Goal: Task Accomplishment & Management: Use online tool/utility

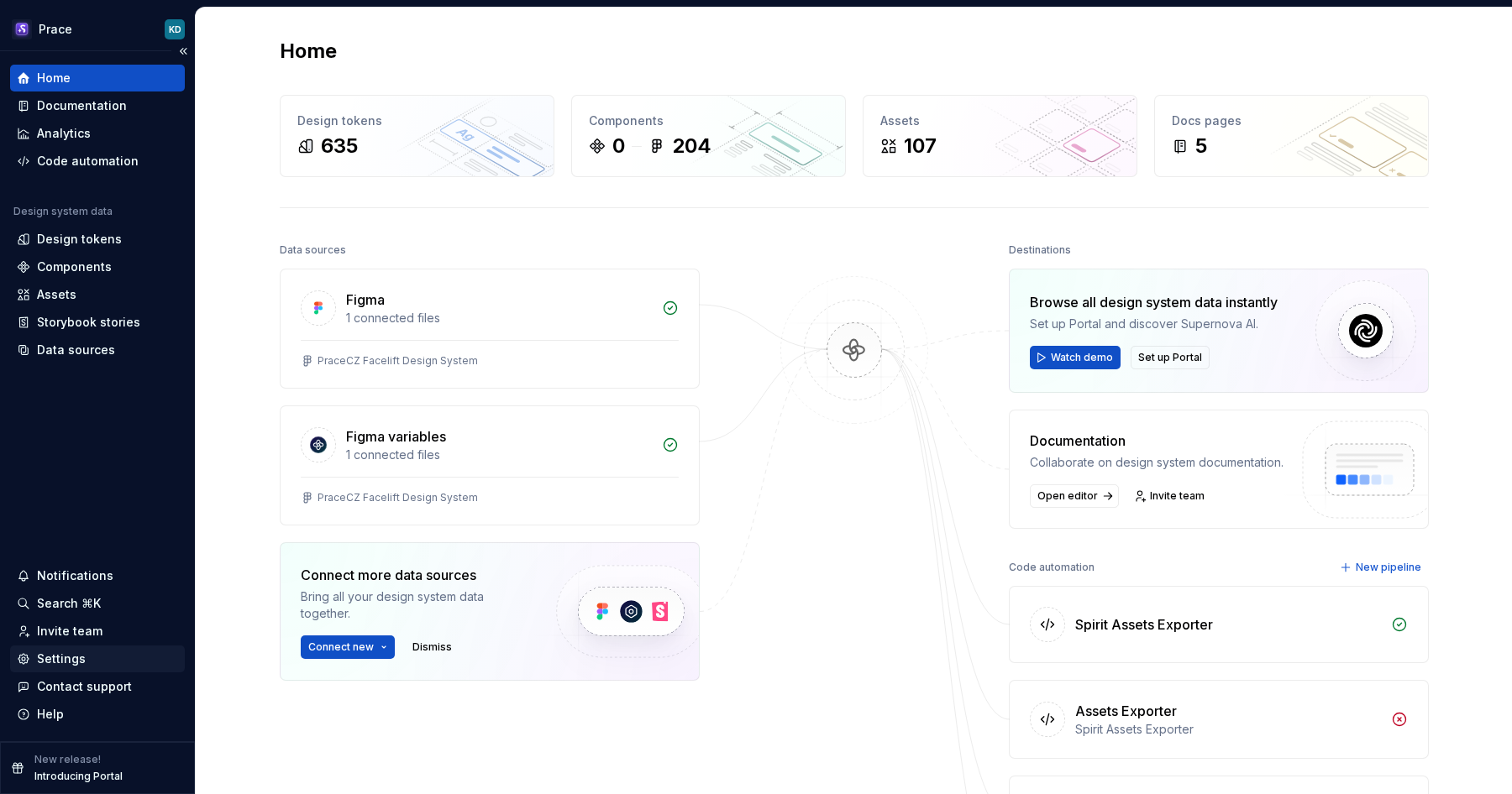
click at [69, 661] on div "Settings" at bounding box center [61, 659] width 49 height 17
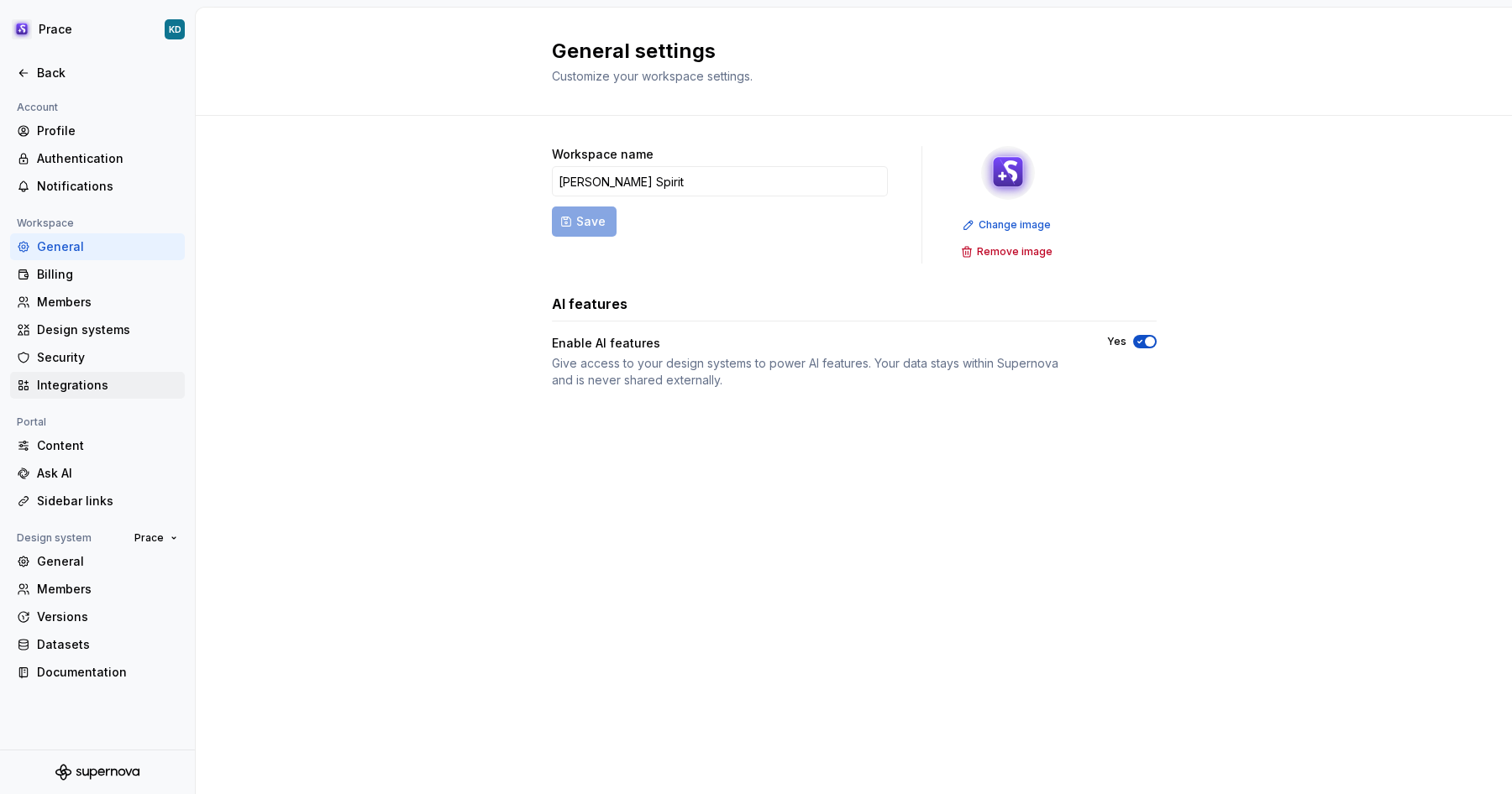
click at [95, 387] on div "Integrations" at bounding box center [107, 386] width 141 height 17
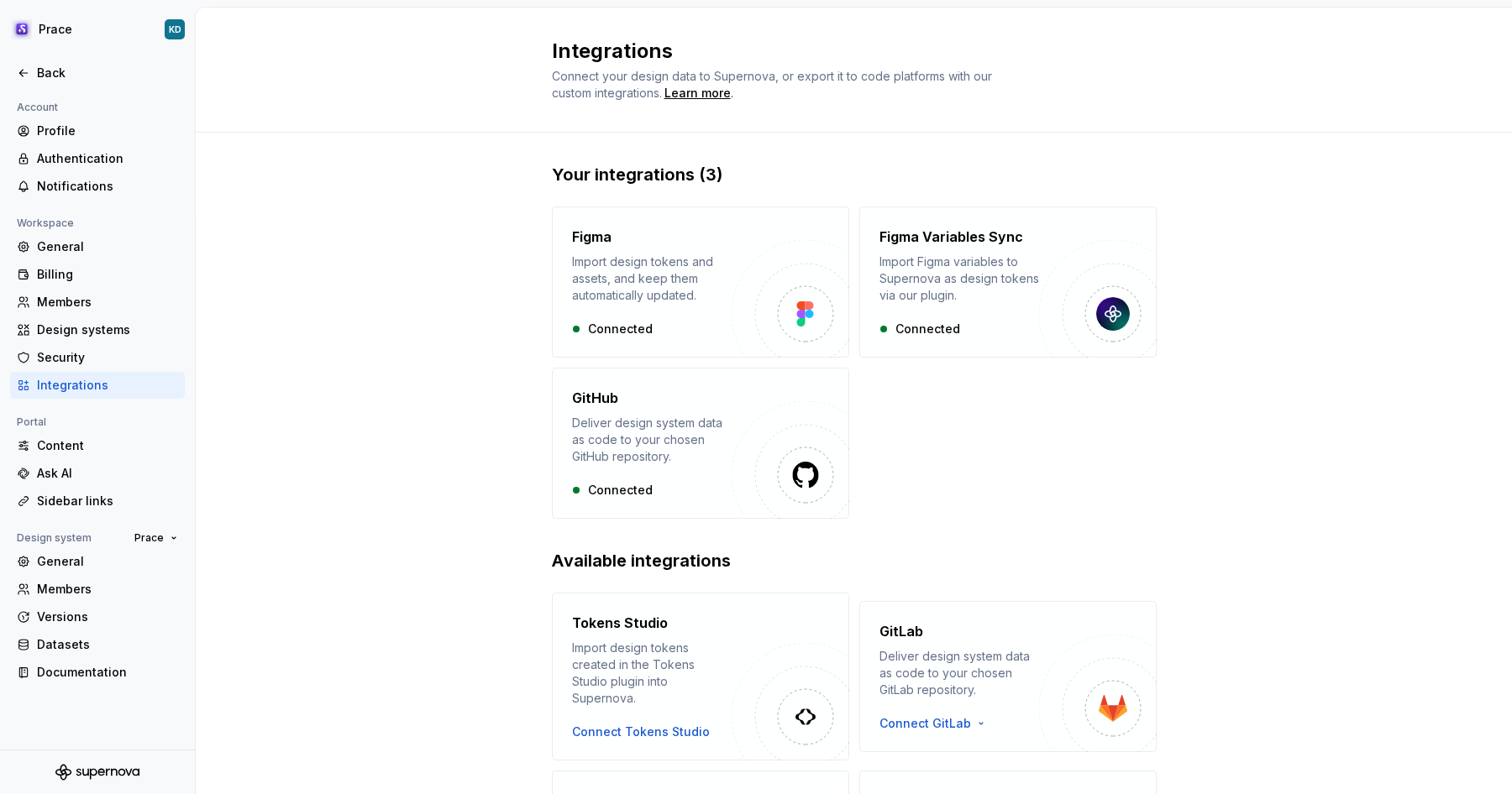
scroll to position [175, 0]
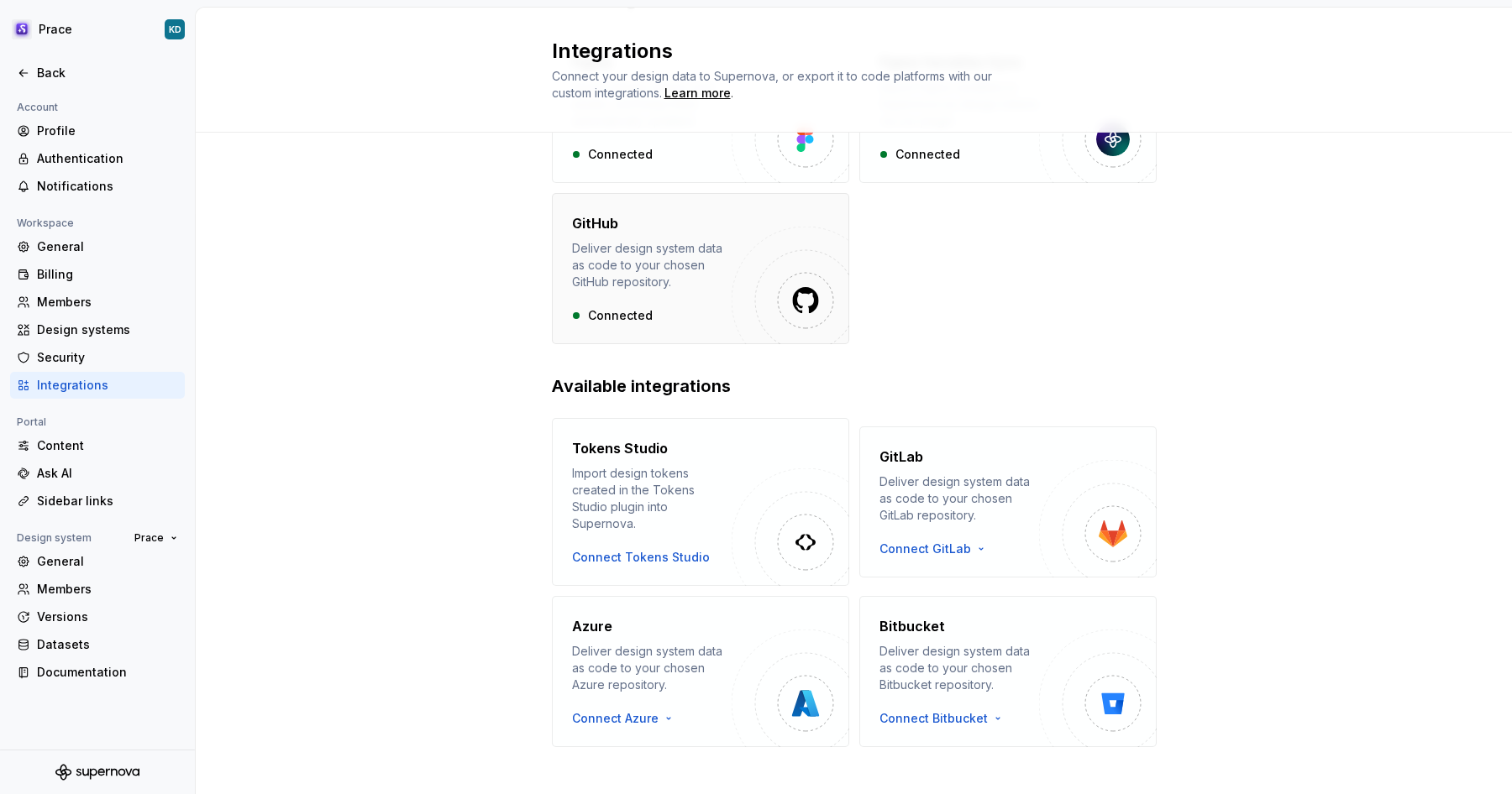
click at [708, 278] on div "Deliver design system data as code to your chosen GitHub repository." at bounding box center [652, 265] width 160 height 51
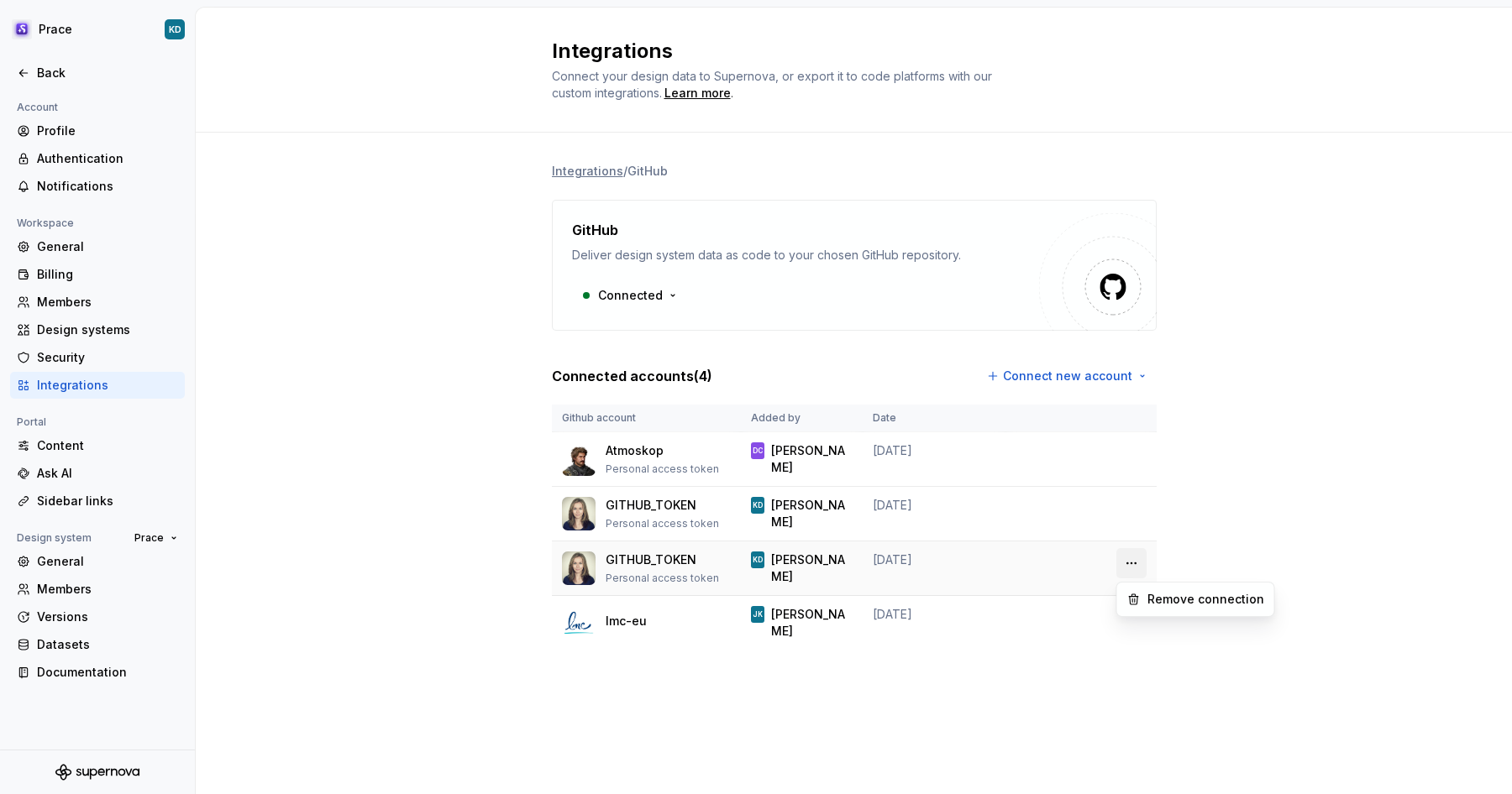
click at [1130, 563] on html "Prace KD Back Account Profile Authentication Notifications Workspace General Bi…" at bounding box center [756, 397] width 1512 height 794
click at [1149, 601] on div "Remove connection" at bounding box center [1205, 599] width 117 height 17
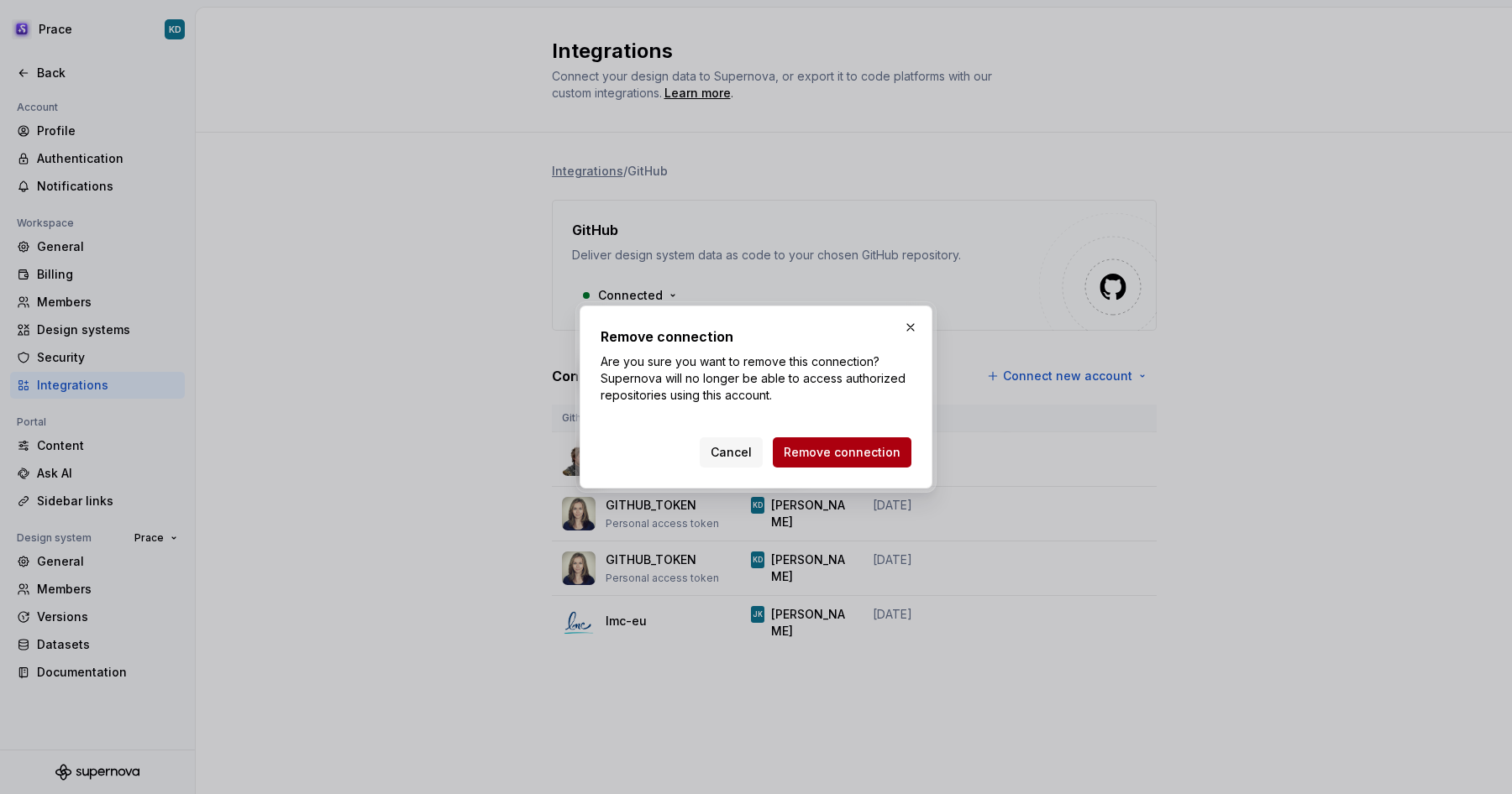
click at [836, 452] on span "Remove connection" at bounding box center [842, 453] width 117 height 17
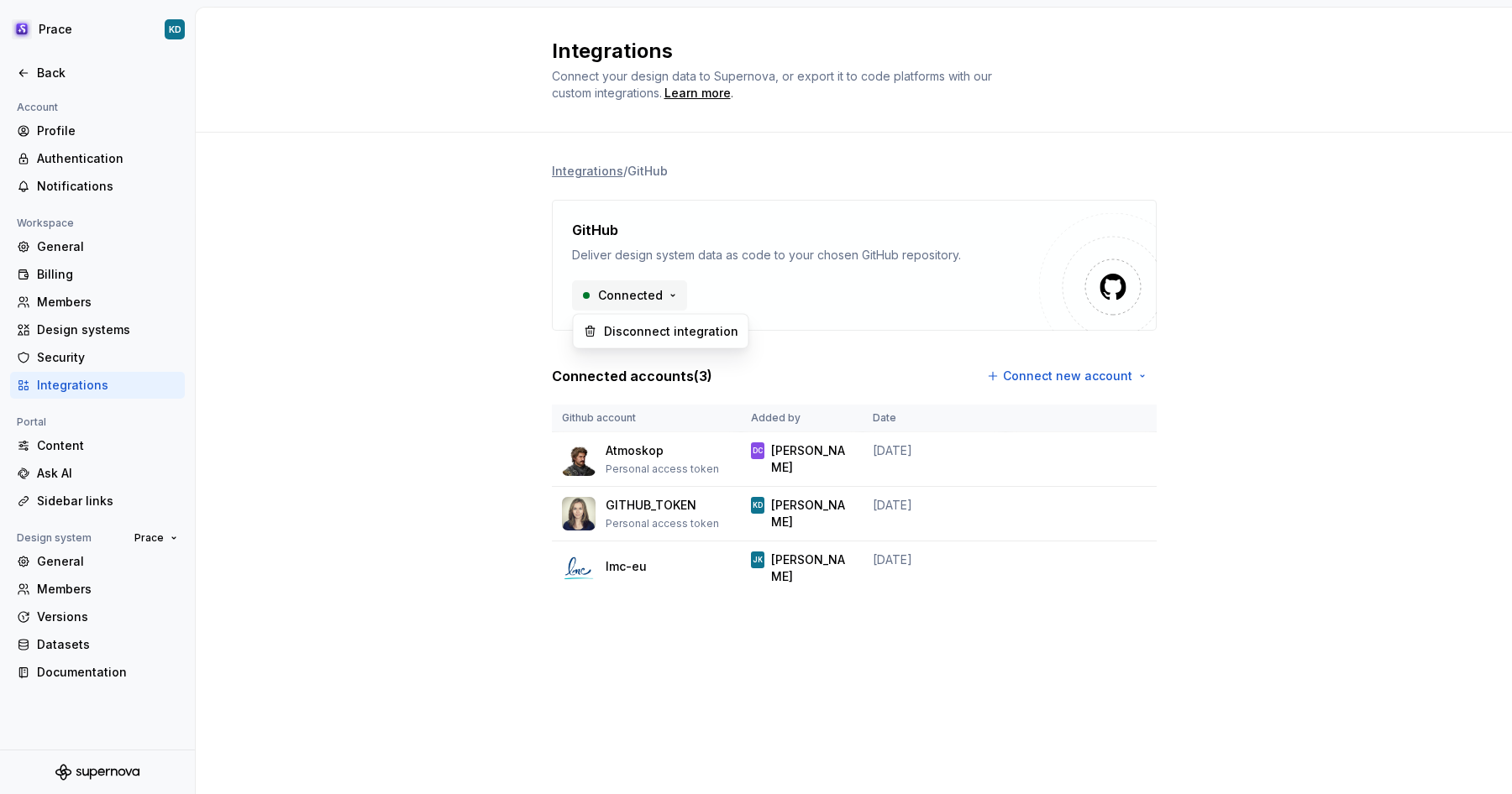
click at [669, 295] on html "Prace KD Back Account Profile Authentication Notifications Workspace General Bi…" at bounding box center [756, 397] width 1512 height 794
click at [664, 291] on html "Prace KD Back Account Profile Authentication Notifications Workspace General Bi…" at bounding box center [756, 397] width 1512 height 794
click at [1139, 373] on html "Prace KD Back Account Profile Authentication Notifications Workspace General Bi…" at bounding box center [756, 397] width 1512 height 794
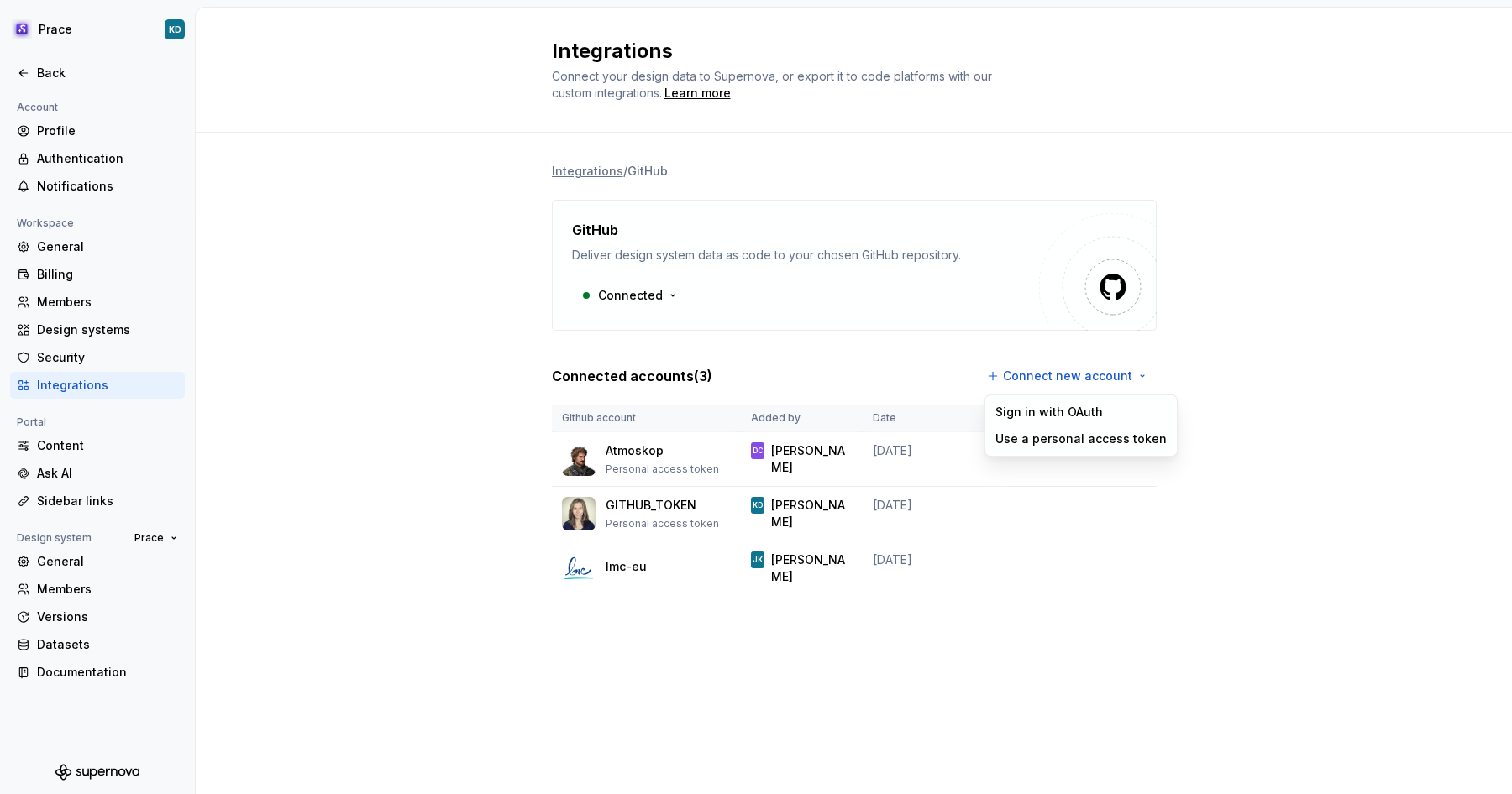
click at [1289, 316] on html "Prace KD Back Account Profile Authentication Notifications Workspace General Bi…" at bounding box center [756, 397] width 1512 height 794
click at [44, 69] on div "Back" at bounding box center [107, 73] width 141 height 17
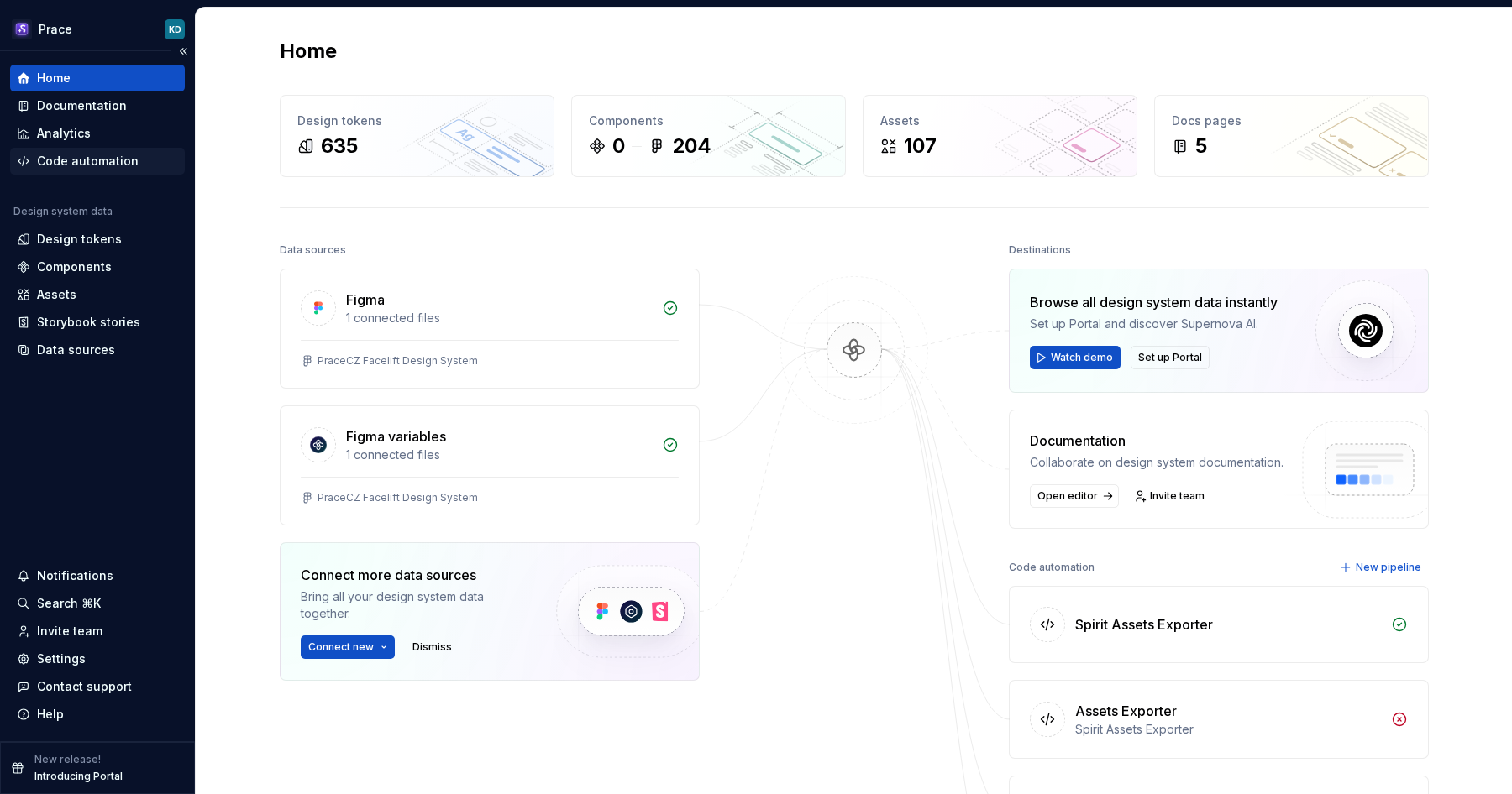
click at [67, 163] on div "Code automation" at bounding box center [88, 161] width 102 height 17
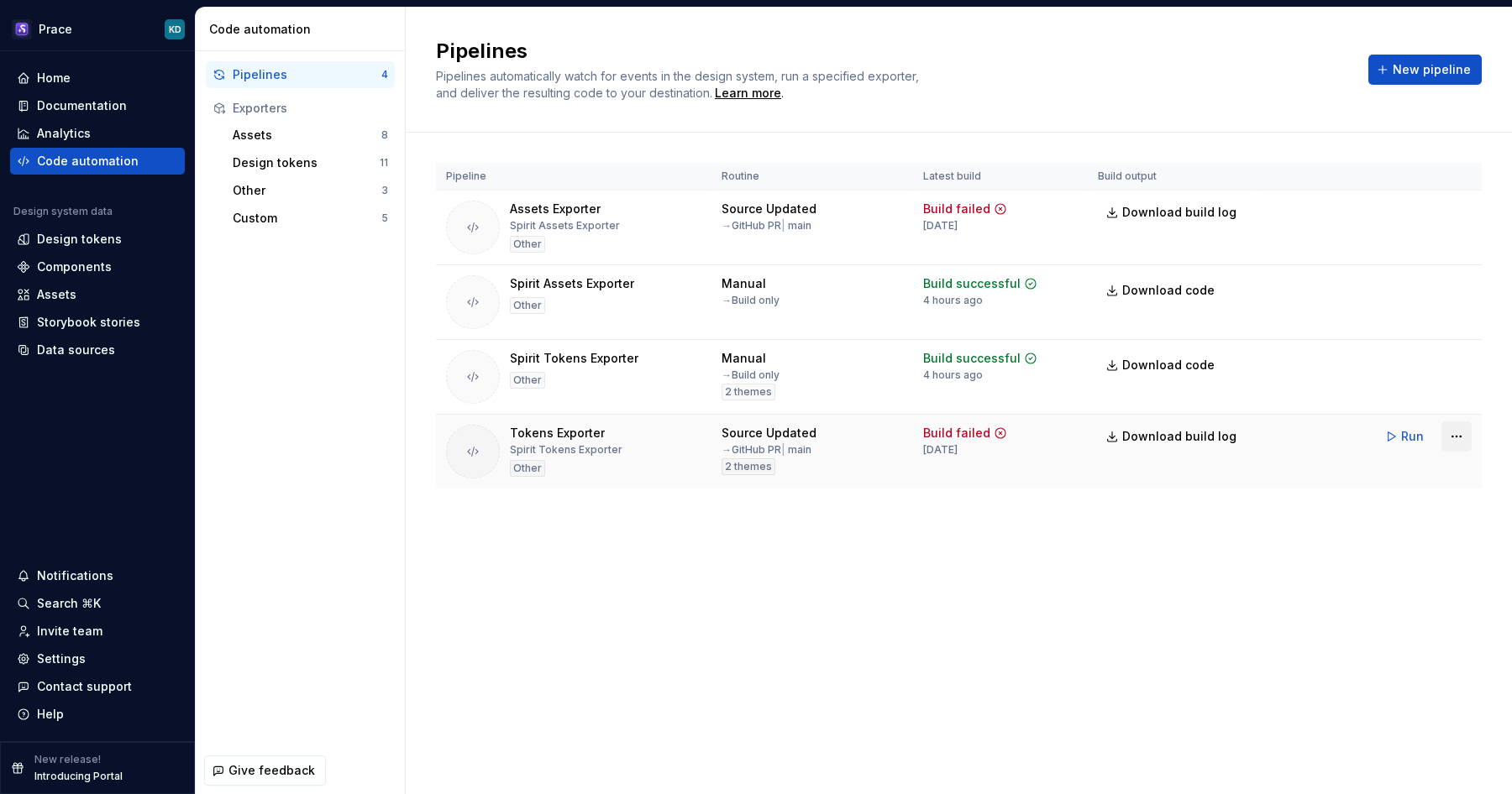
click at [1458, 431] on html "Prace KD Home Documentation Analytics Code automation Design system data Design…" at bounding box center [756, 397] width 1512 height 794
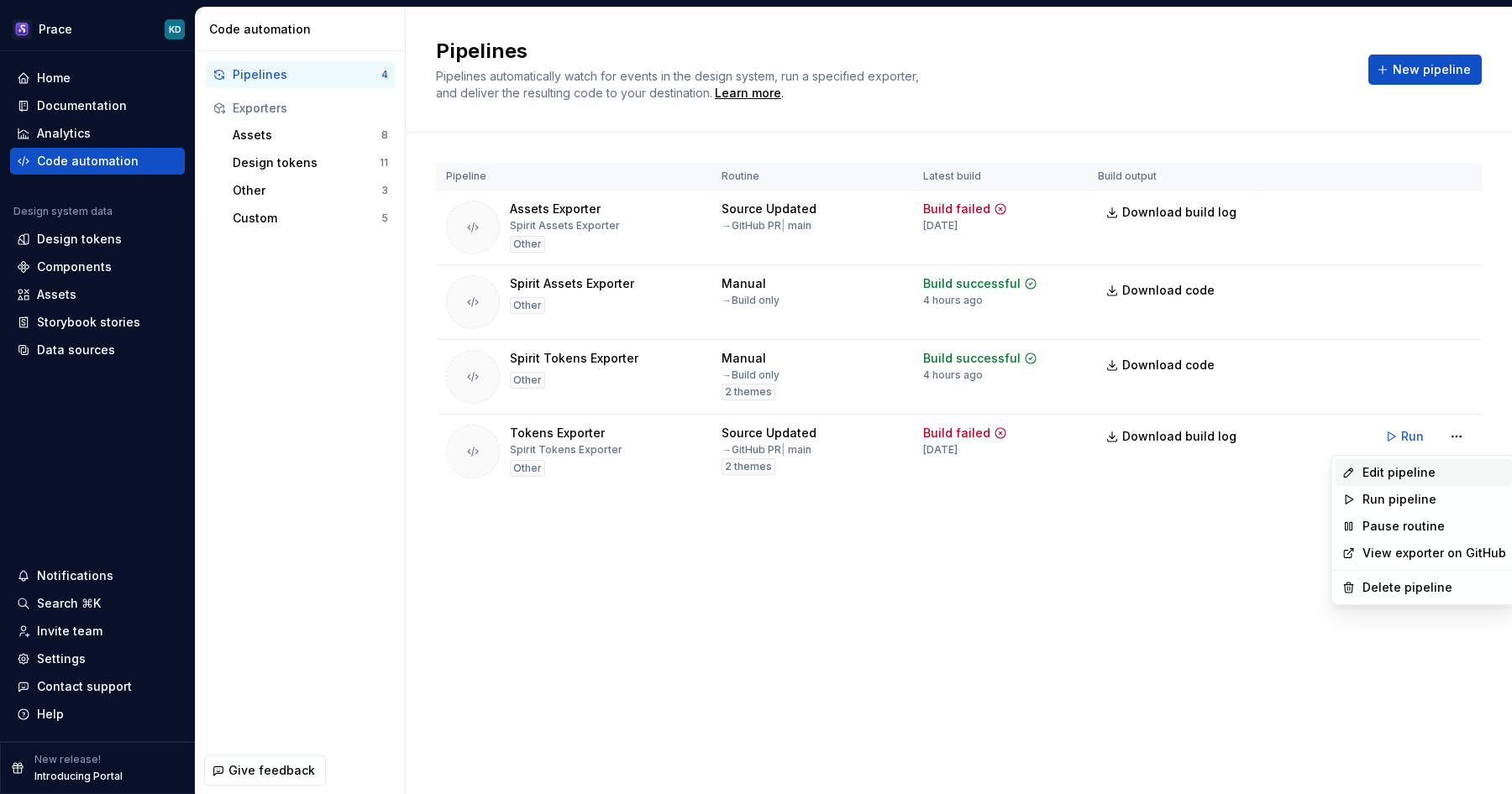
click at [1405, 472] on div "Edit pipeline" at bounding box center [1434, 473] width 144 height 17
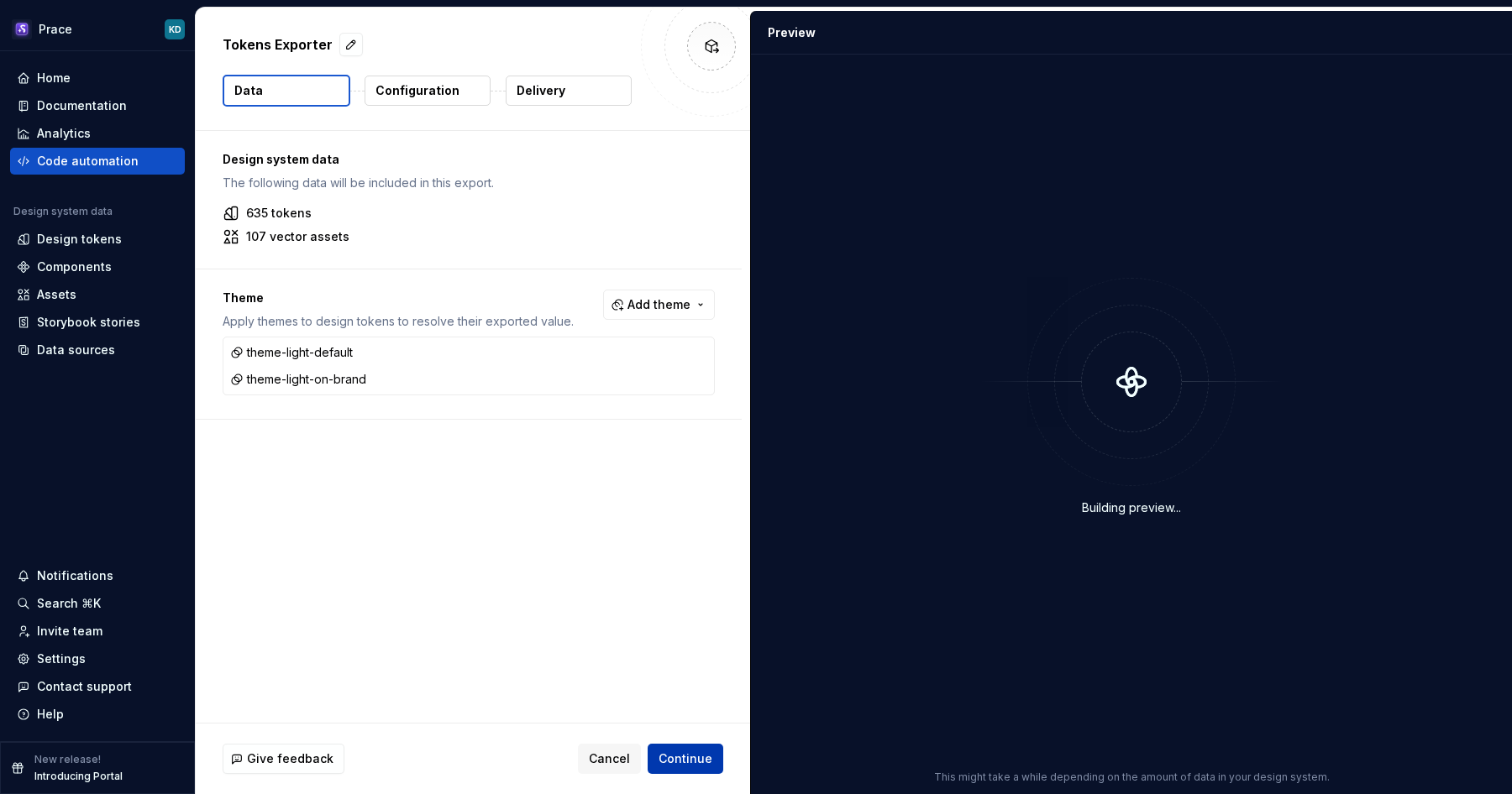
click at [672, 763] on span "Continue" at bounding box center [685, 759] width 54 height 17
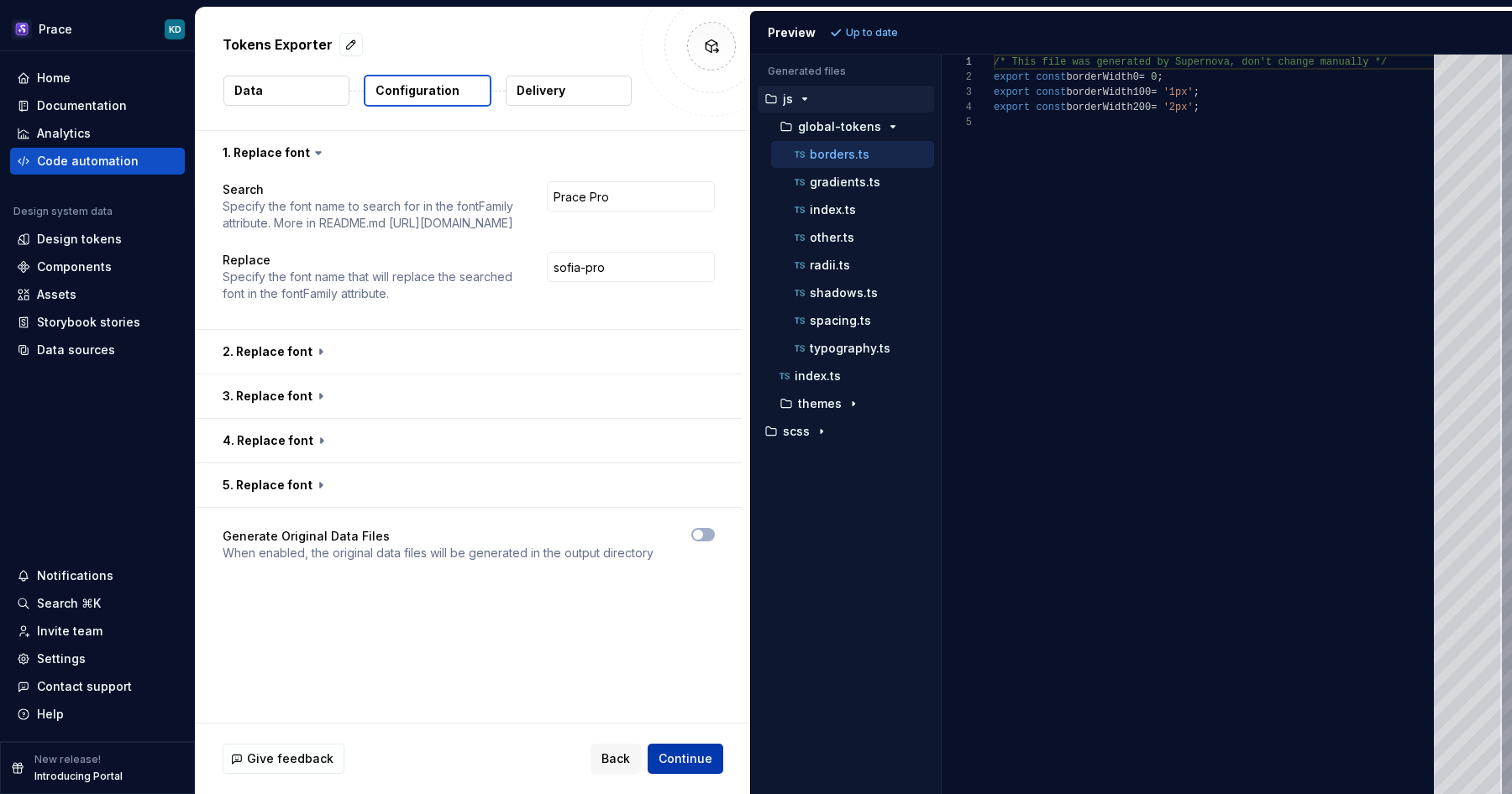
click at [688, 754] on span "Continue" at bounding box center [685, 759] width 54 height 17
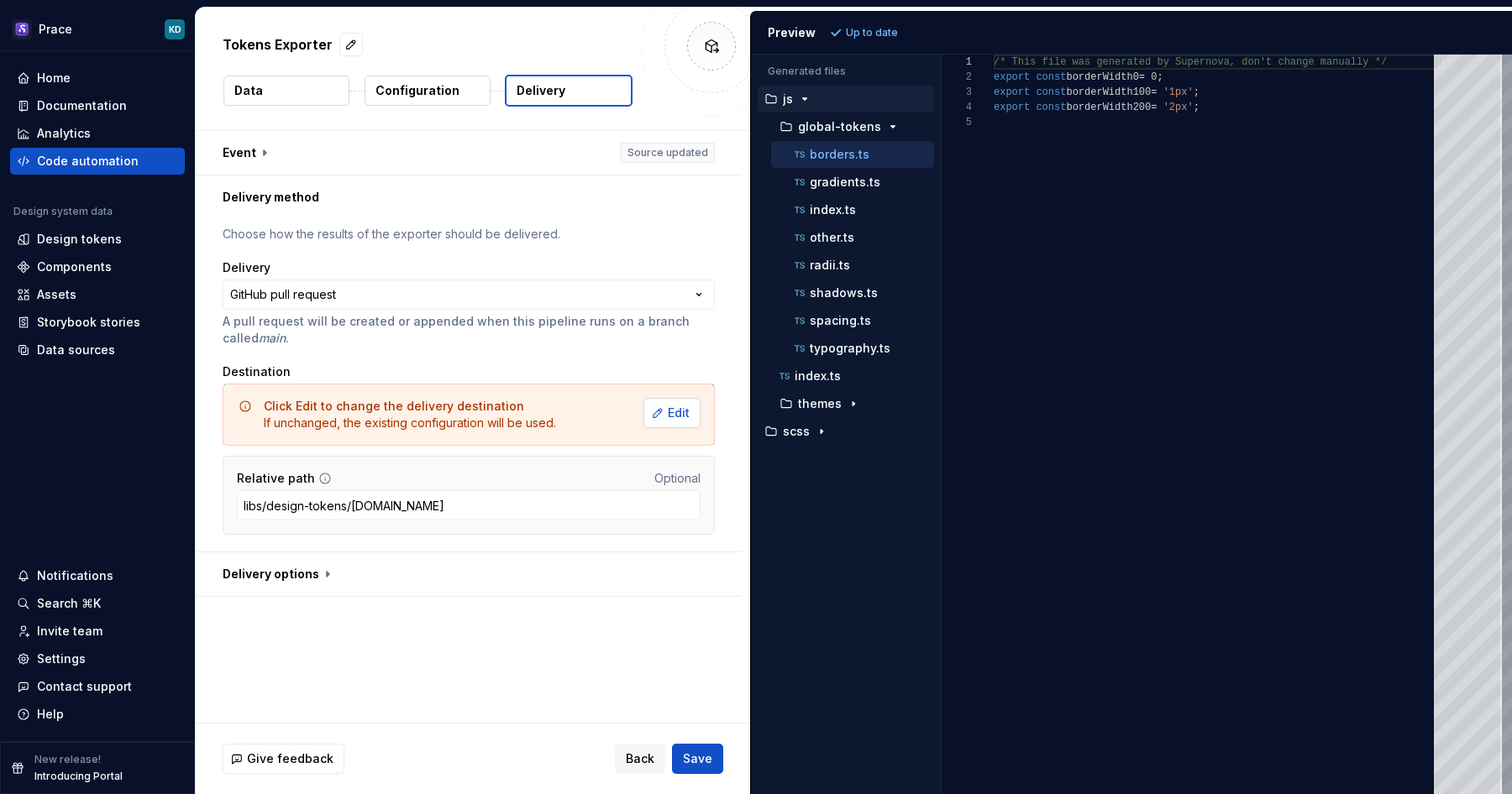
click at [685, 411] on span "Edit" at bounding box center [678, 413] width 22 height 17
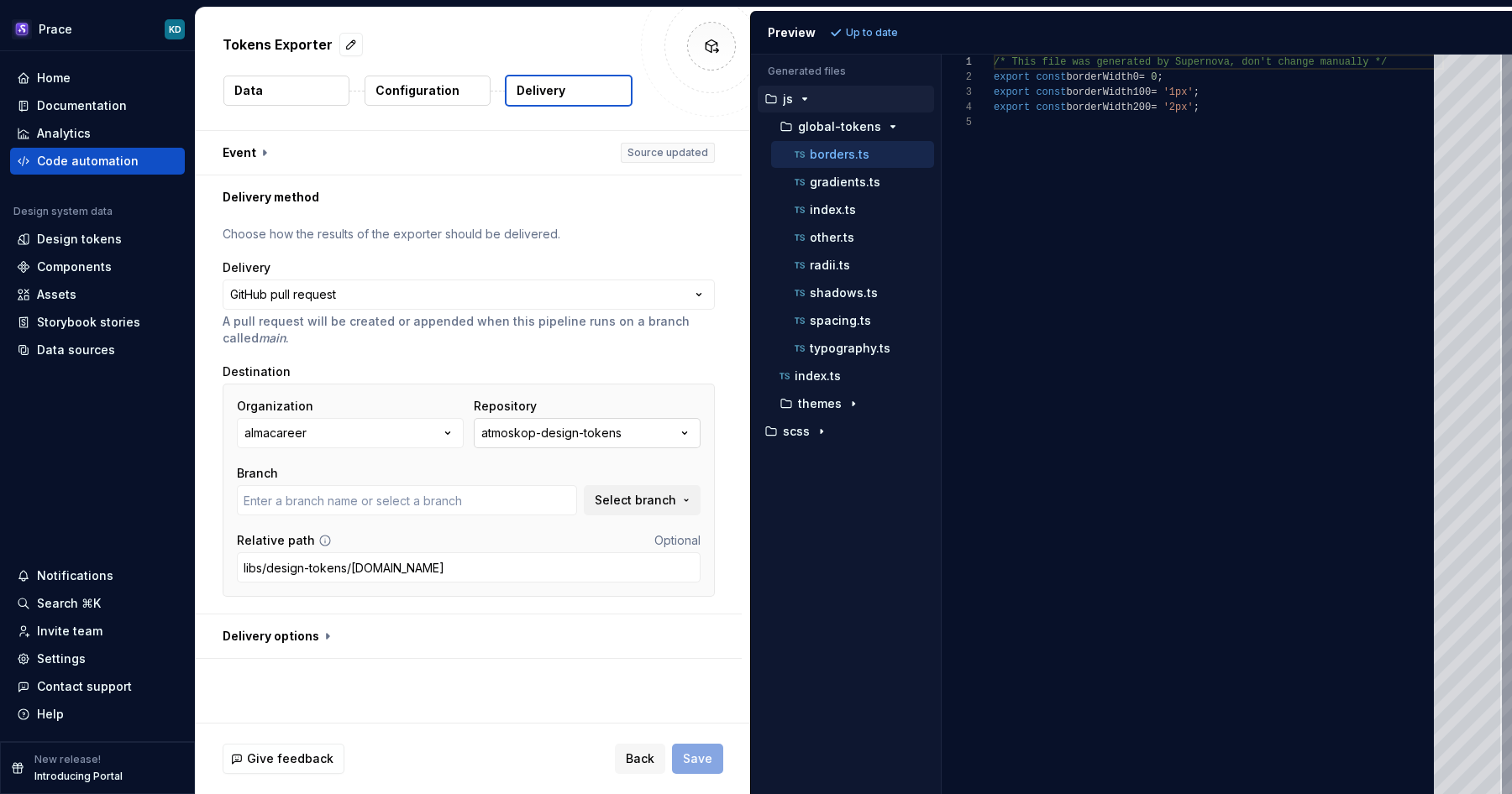
click at [528, 432] on div "atmoskop-design-tokens" at bounding box center [550, 434] width 140 height 17
click at [450, 434] on icon "button" at bounding box center [448, 434] width 4 height 3
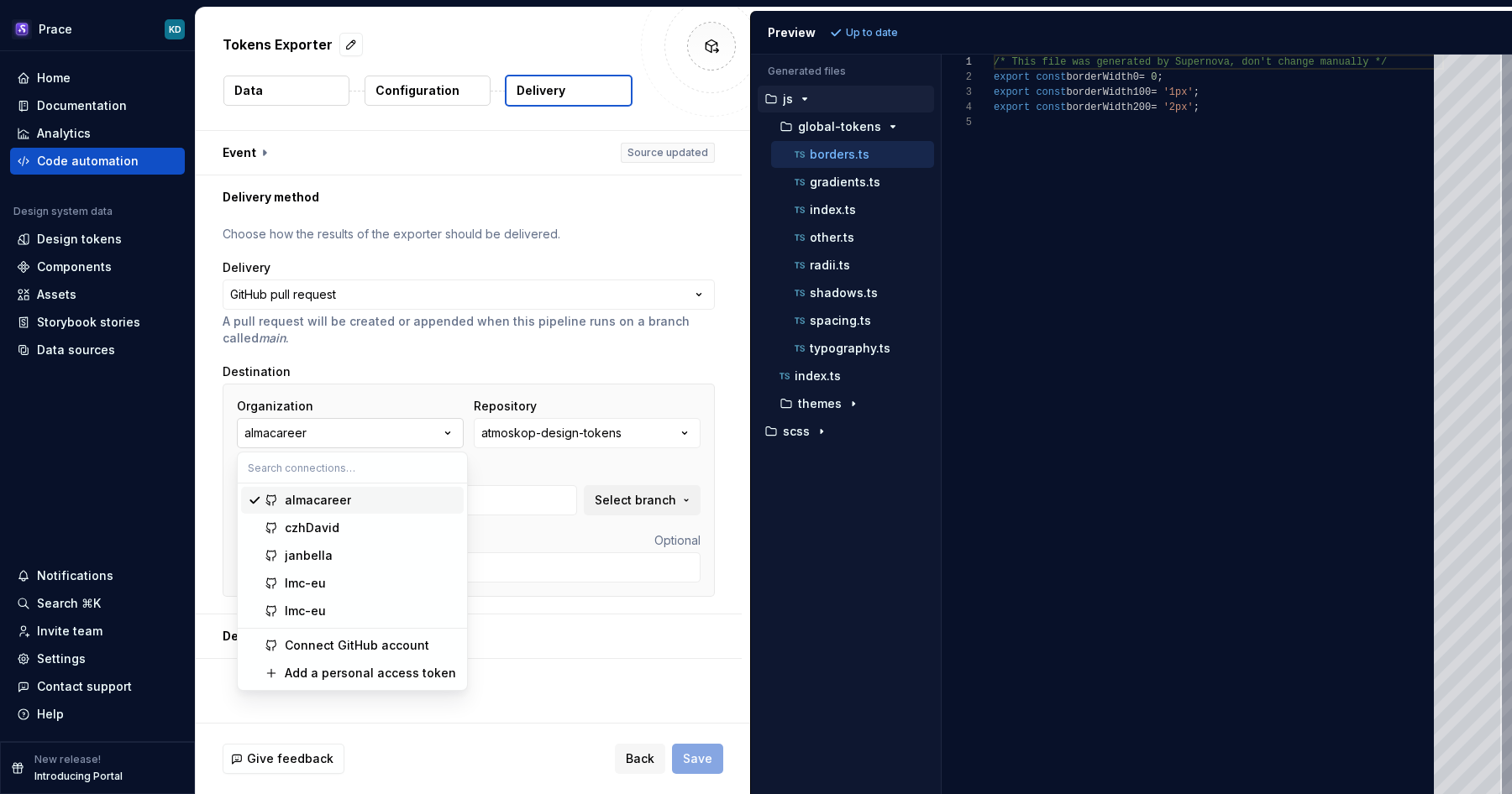
click at [441, 430] on button "almacareer" at bounding box center [350, 433] width 227 height 30
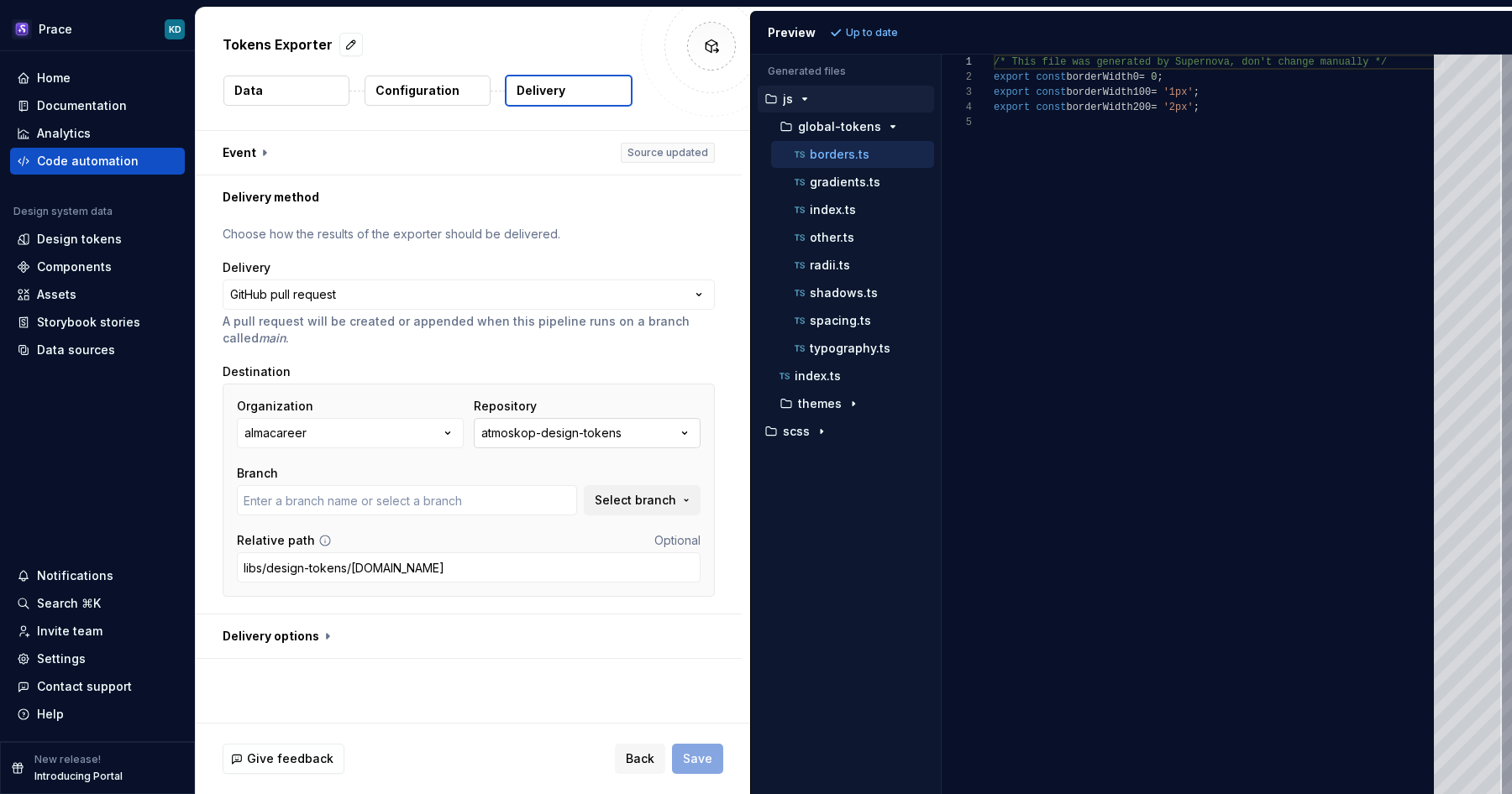
click at [517, 436] on div "atmoskop-design-tokens" at bounding box center [550, 434] width 140 height 17
click at [687, 467] on span "Fetch latest" at bounding box center [706, 468] width 58 height 13
click at [623, 386] on div "Organization almacareer Repository atmoskop-design-tokens Branch Select branch …" at bounding box center [469, 490] width 492 height 214
click at [81, 655] on div "Settings" at bounding box center [61, 659] width 49 height 17
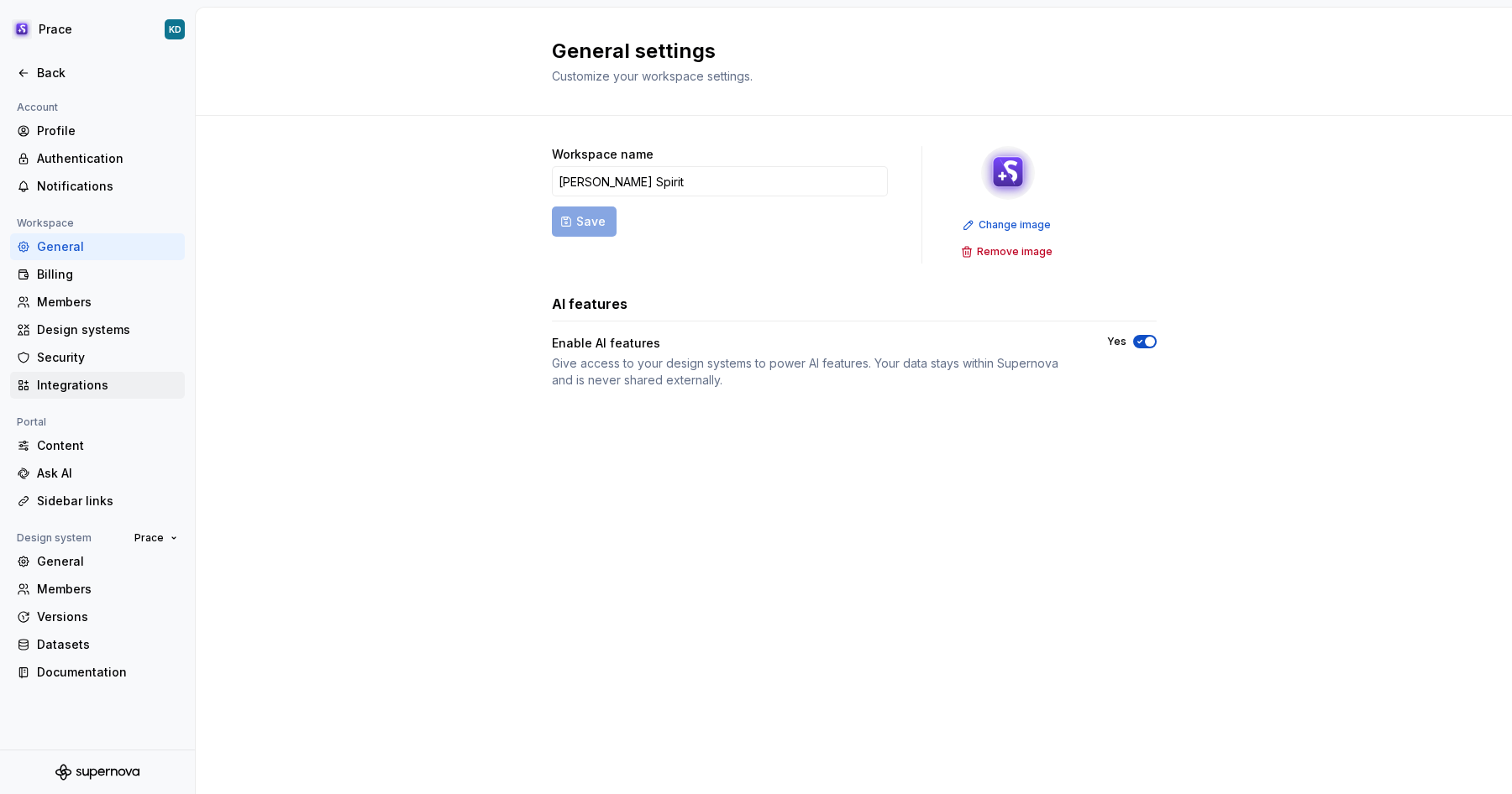
click at [102, 378] on div "Integrations" at bounding box center [107, 386] width 141 height 17
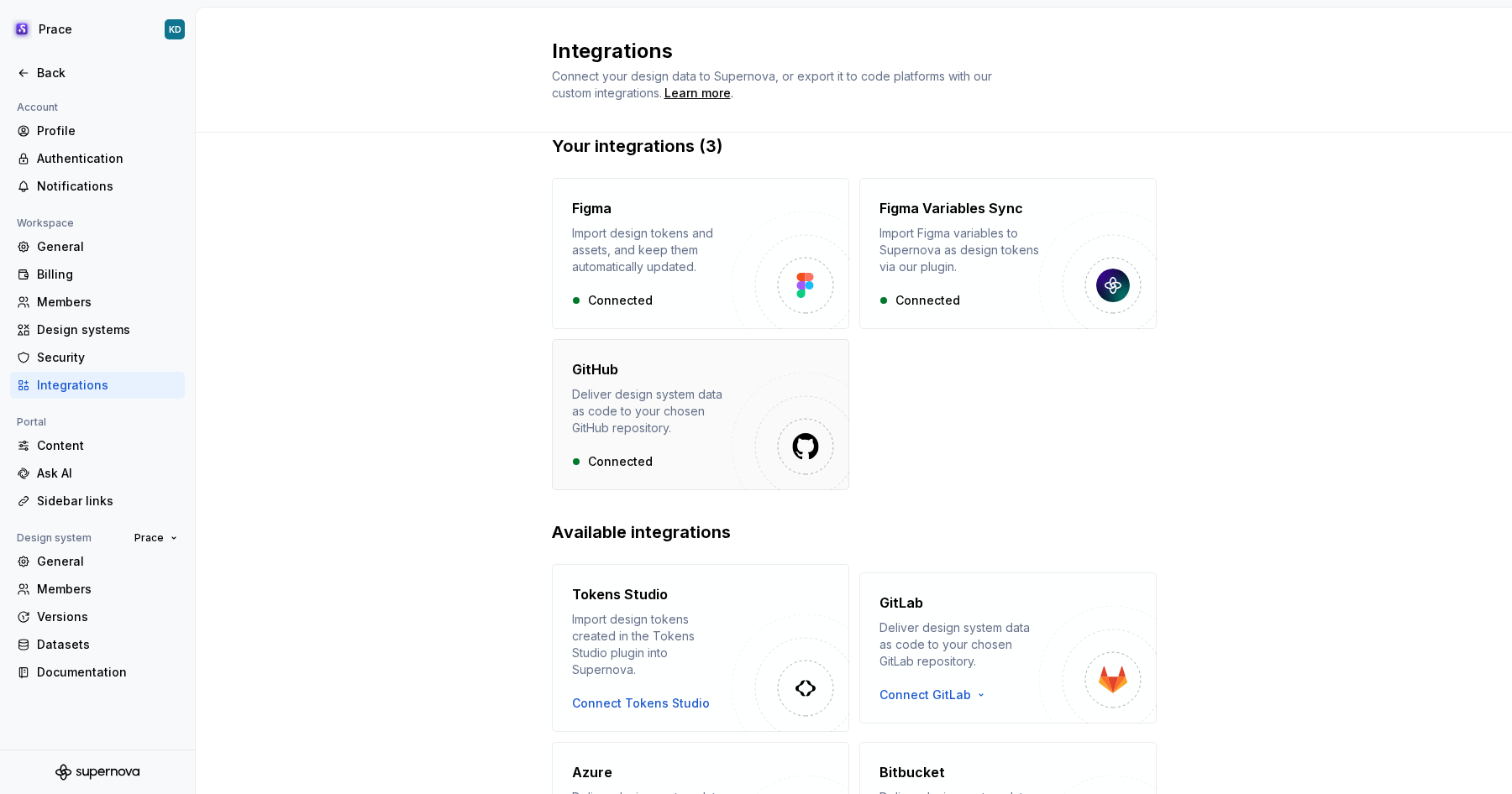
scroll to position [20, 0]
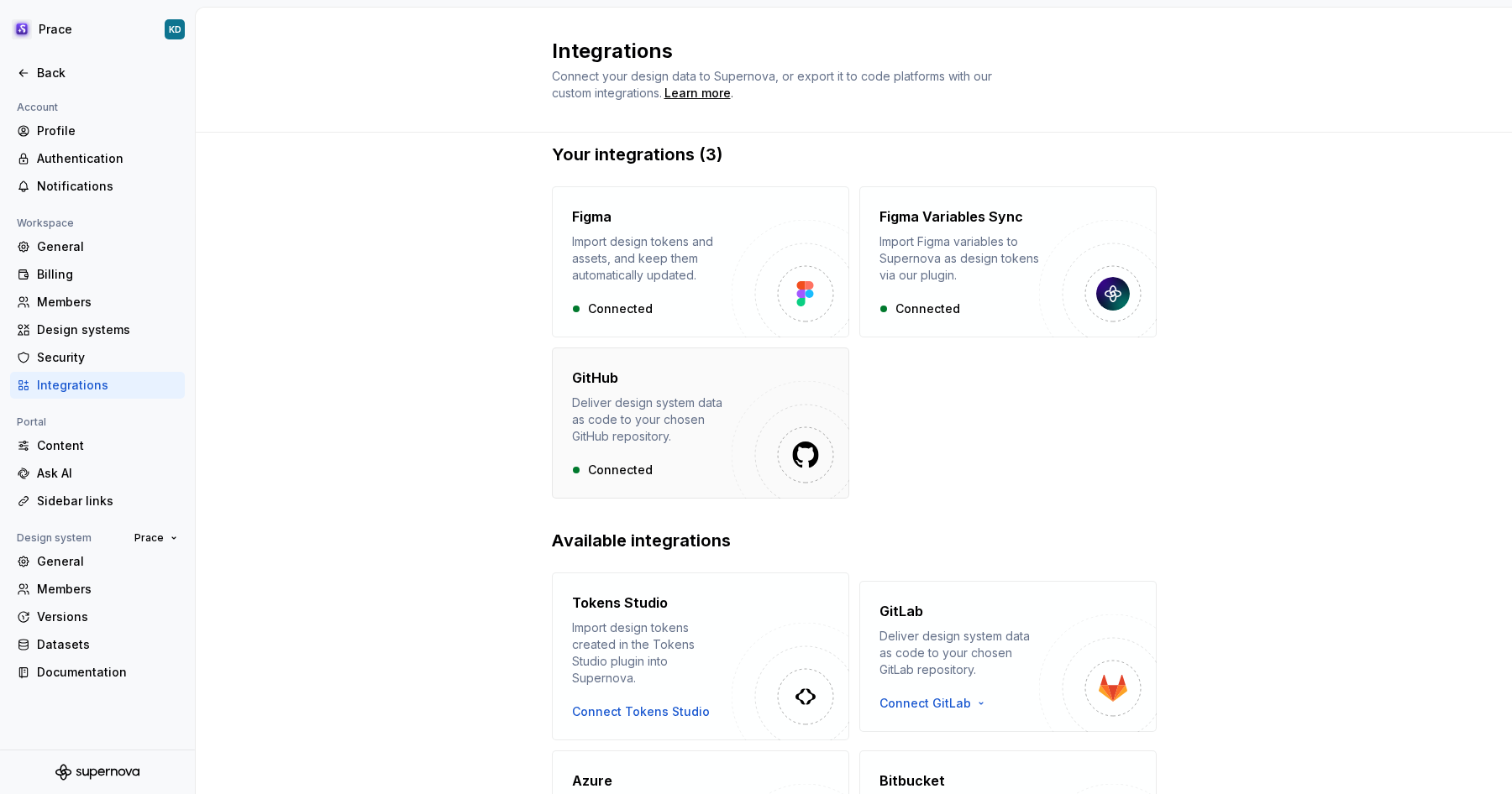
click at [711, 434] on div "Deliver design system data as code to your chosen GitHub repository." at bounding box center [652, 420] width 160 height 51
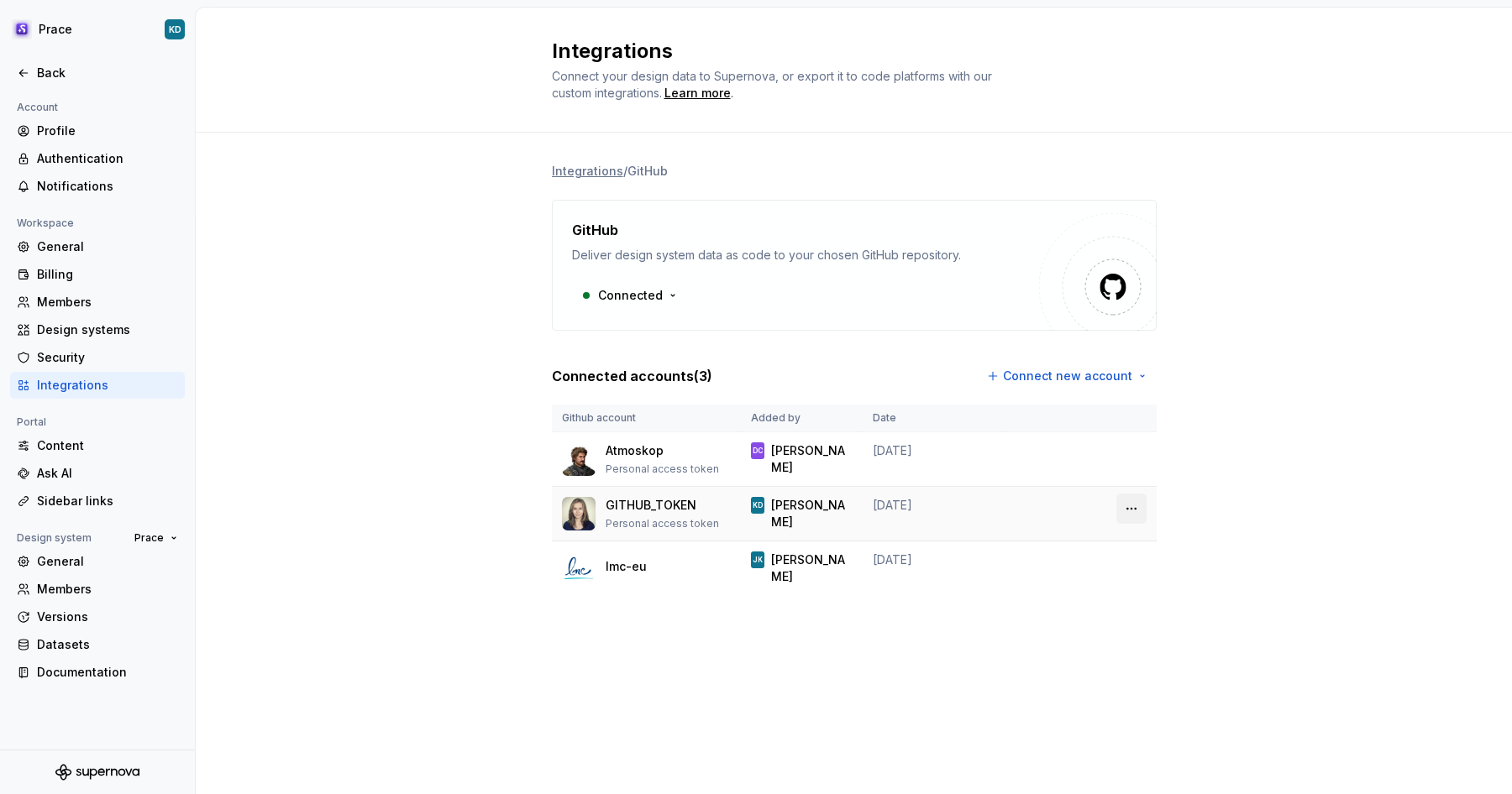
click at [1134, 504] on html "Prace KD Back Account Profile Authentication Notifications Workspace General Bi…" at bounding box center [756, 397] width 1512 height 794
click at [1159, 545] on div "Remove connection" at bounding box center [1205, 545] width 117 height 17
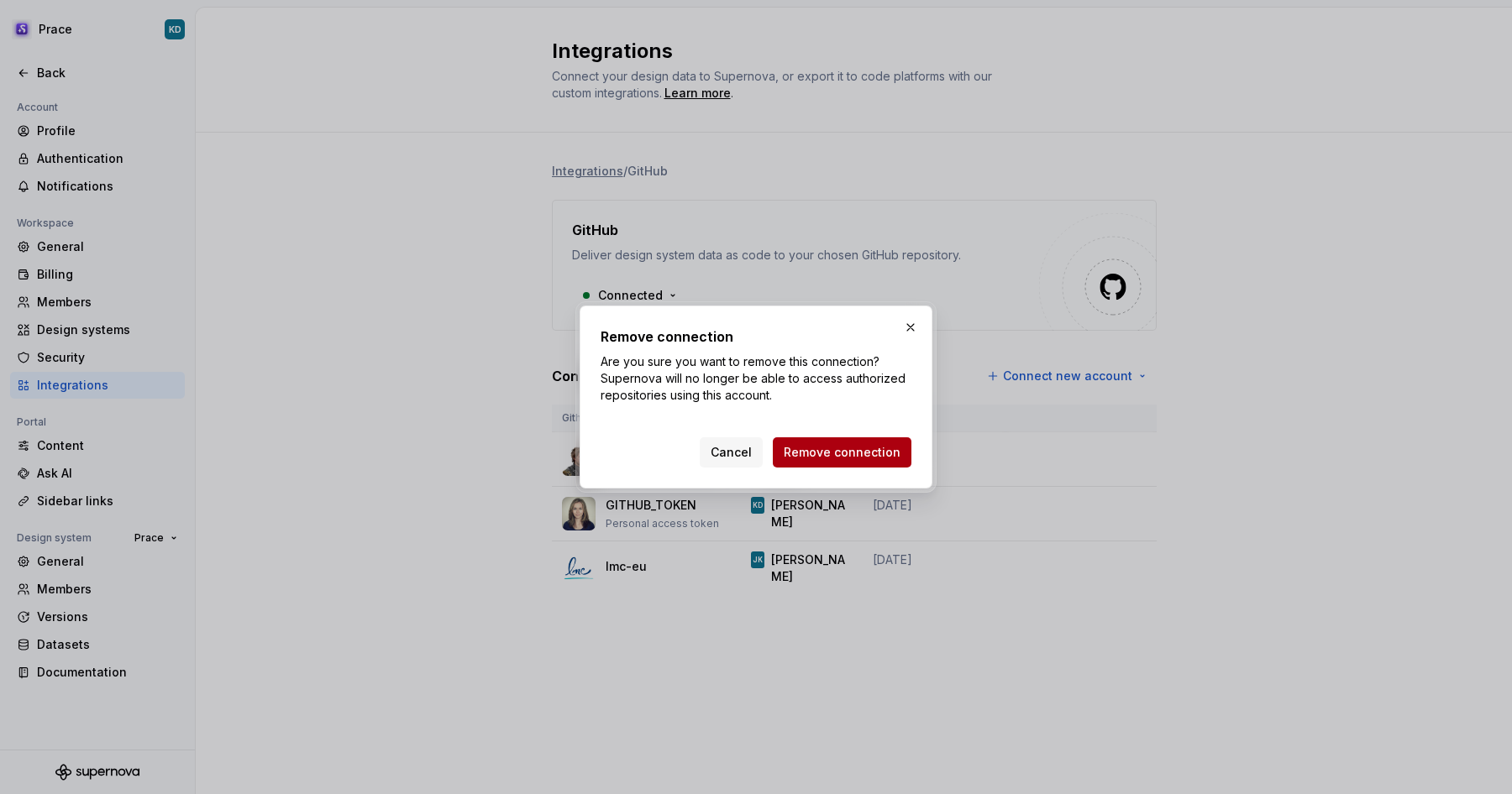
click at [836, 453] on span "Remove connection" at bounding box center [842, 453] width 117 height 17
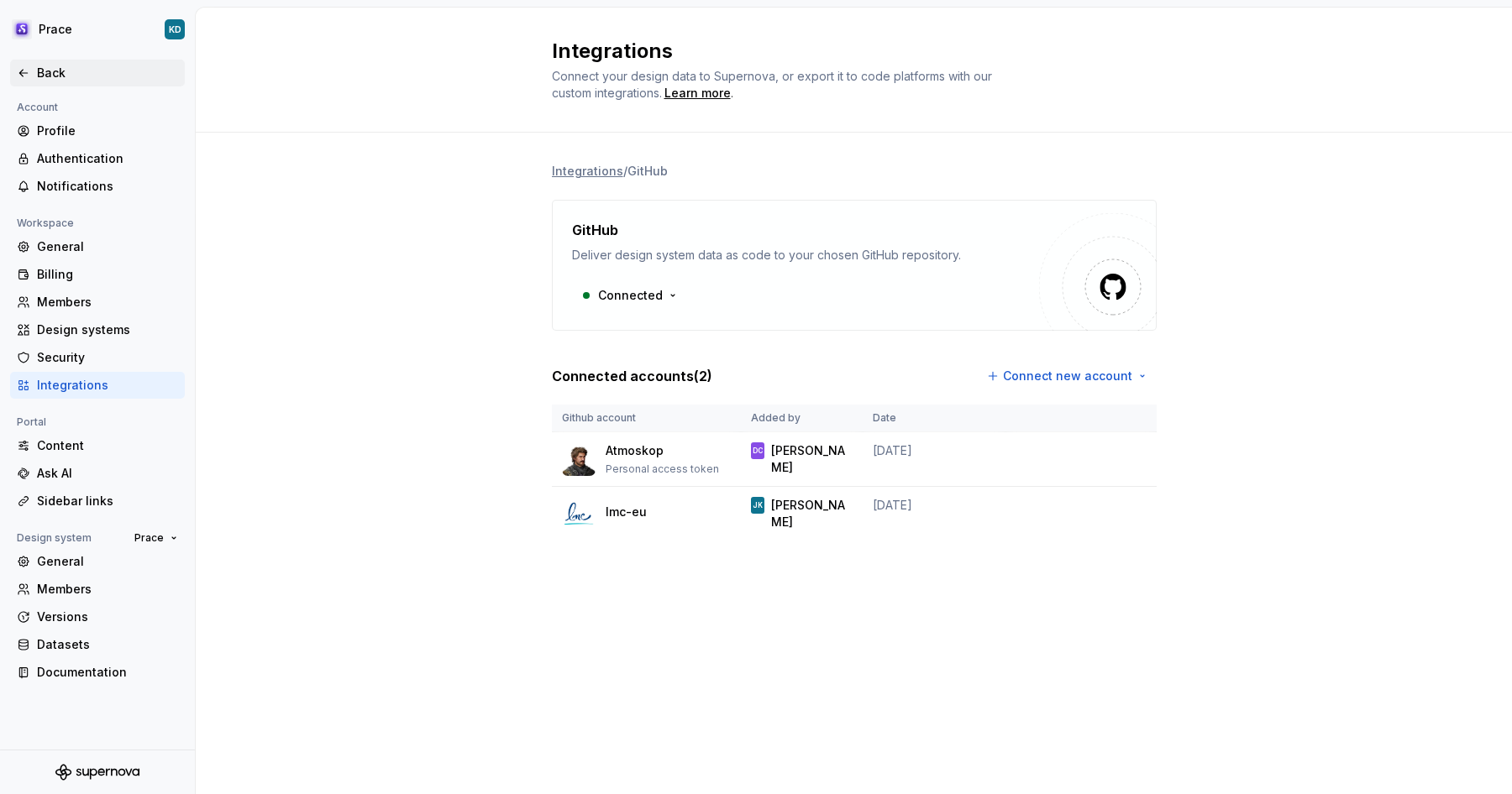
click at [45, 63] on div "Back" at bounding box center [98, 72] width 175 height 27
